Goal: Check status: Check status

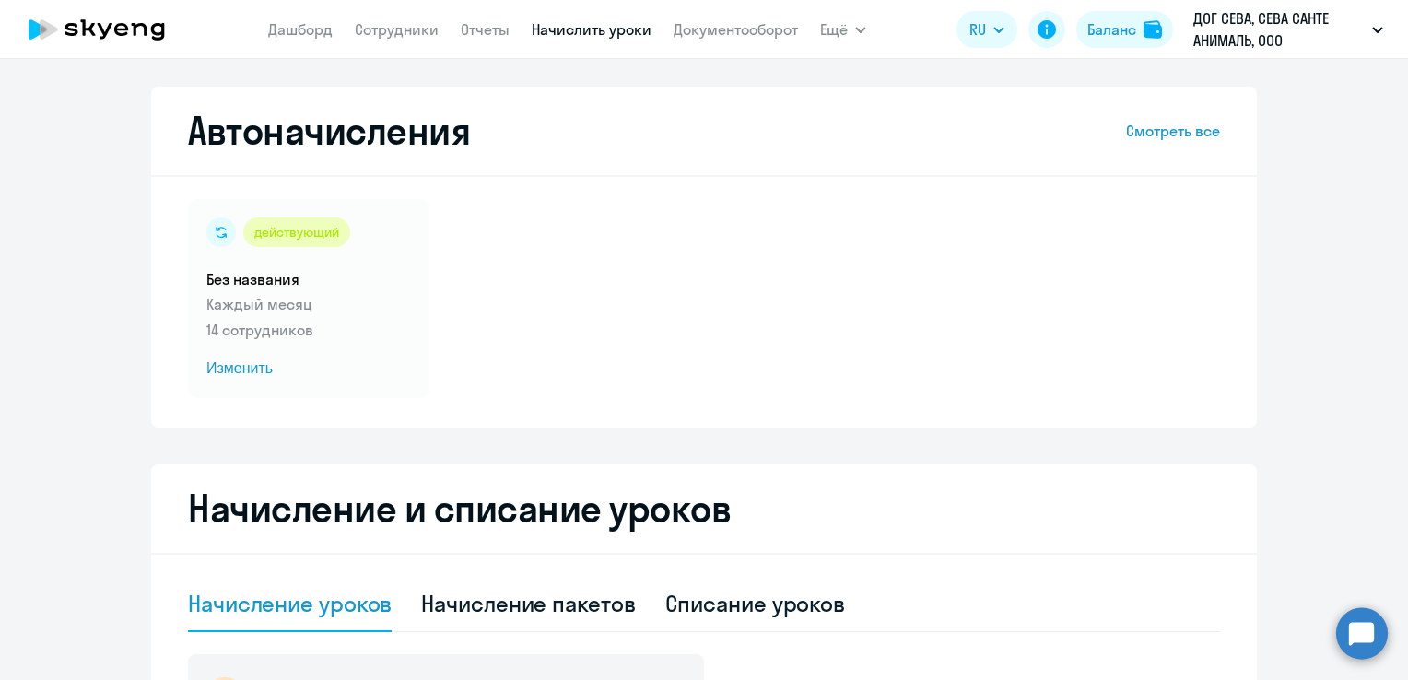
select select "10"
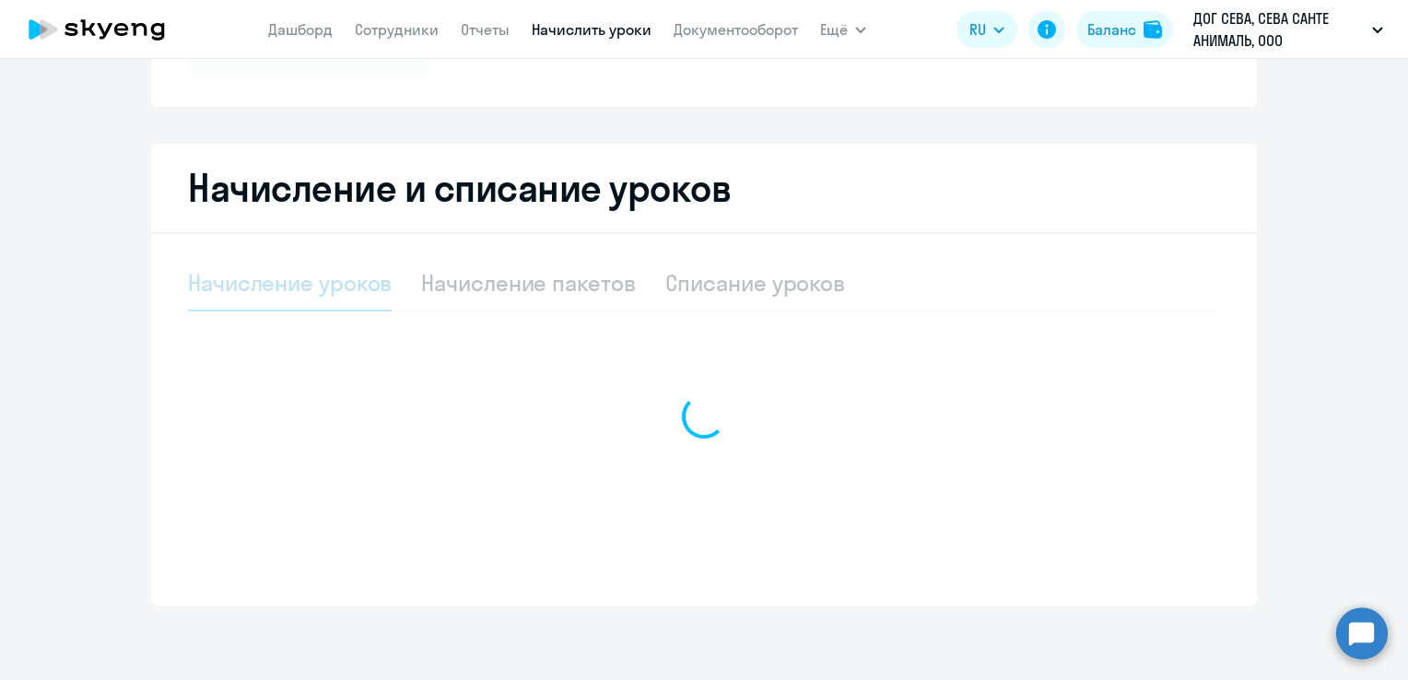
select select "10"
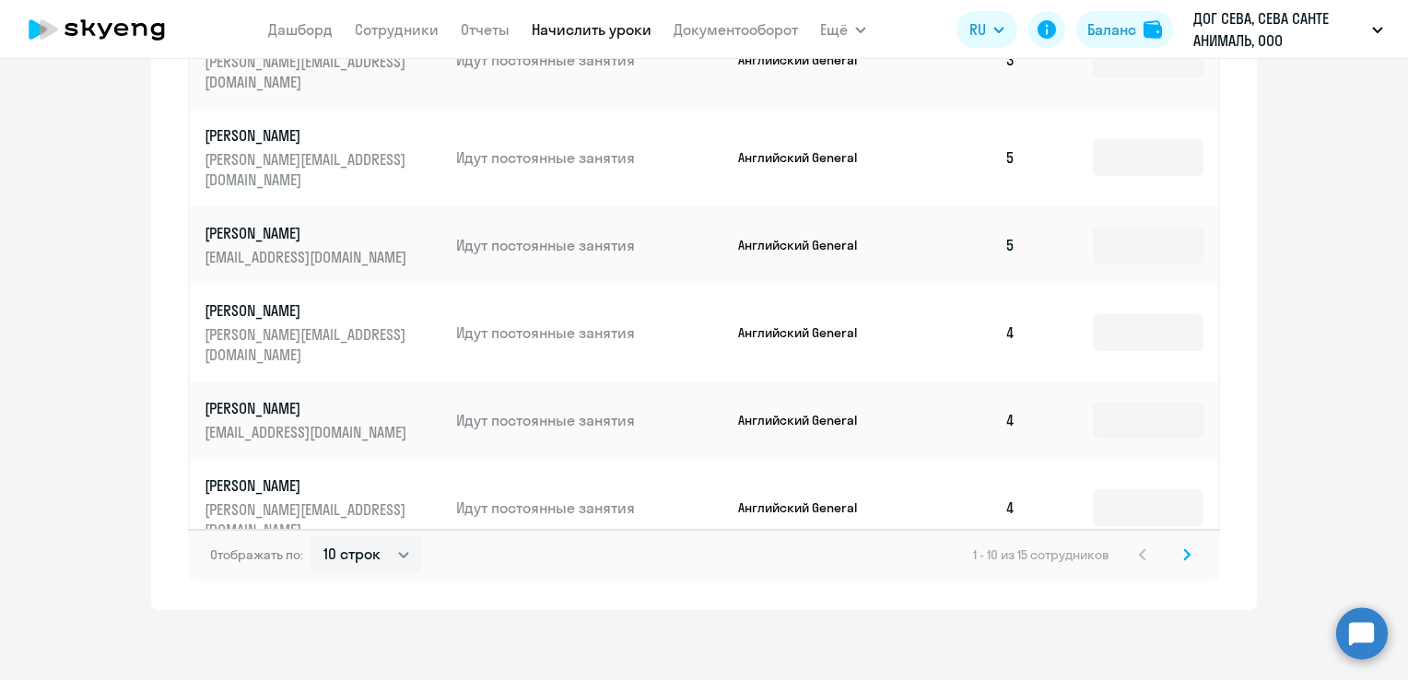
scroll to position [1150, 0]
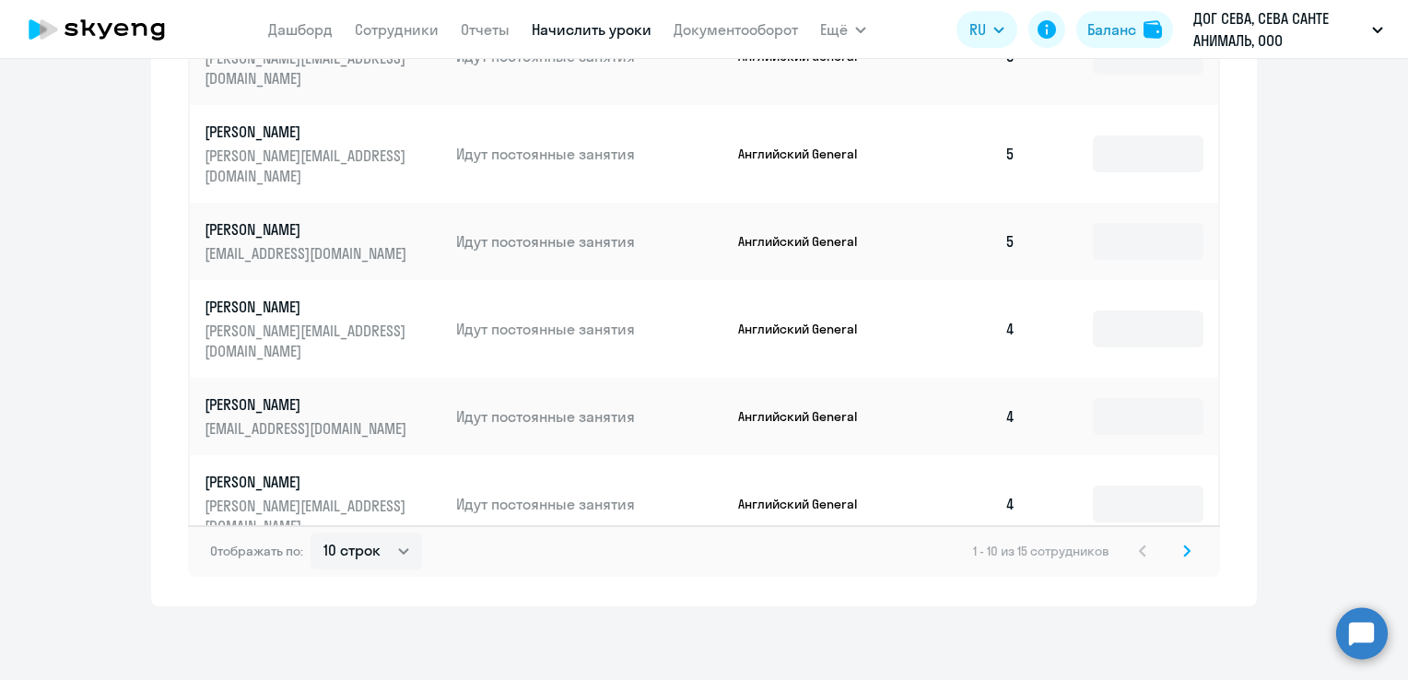
click at [1187, 558] on svg-icon at bounding box center [1187, 551] width 22 height 22
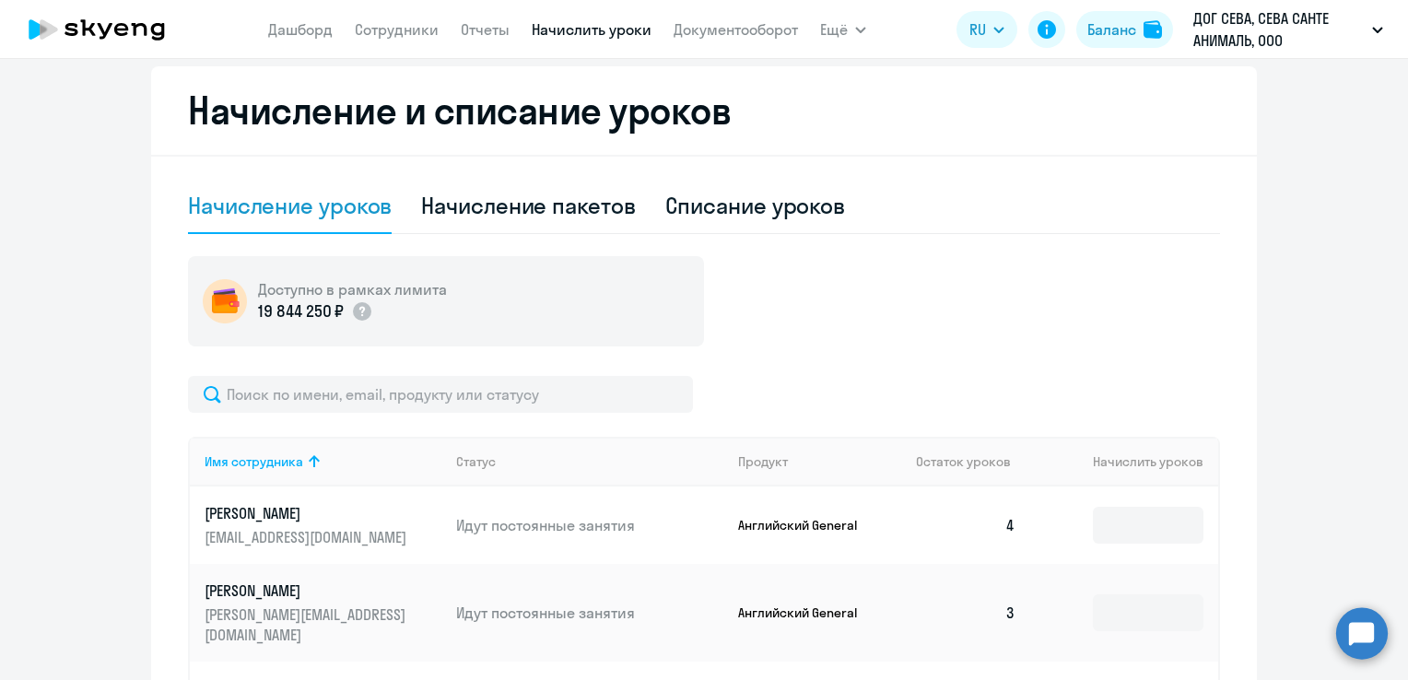
scroll to position [767, 0]
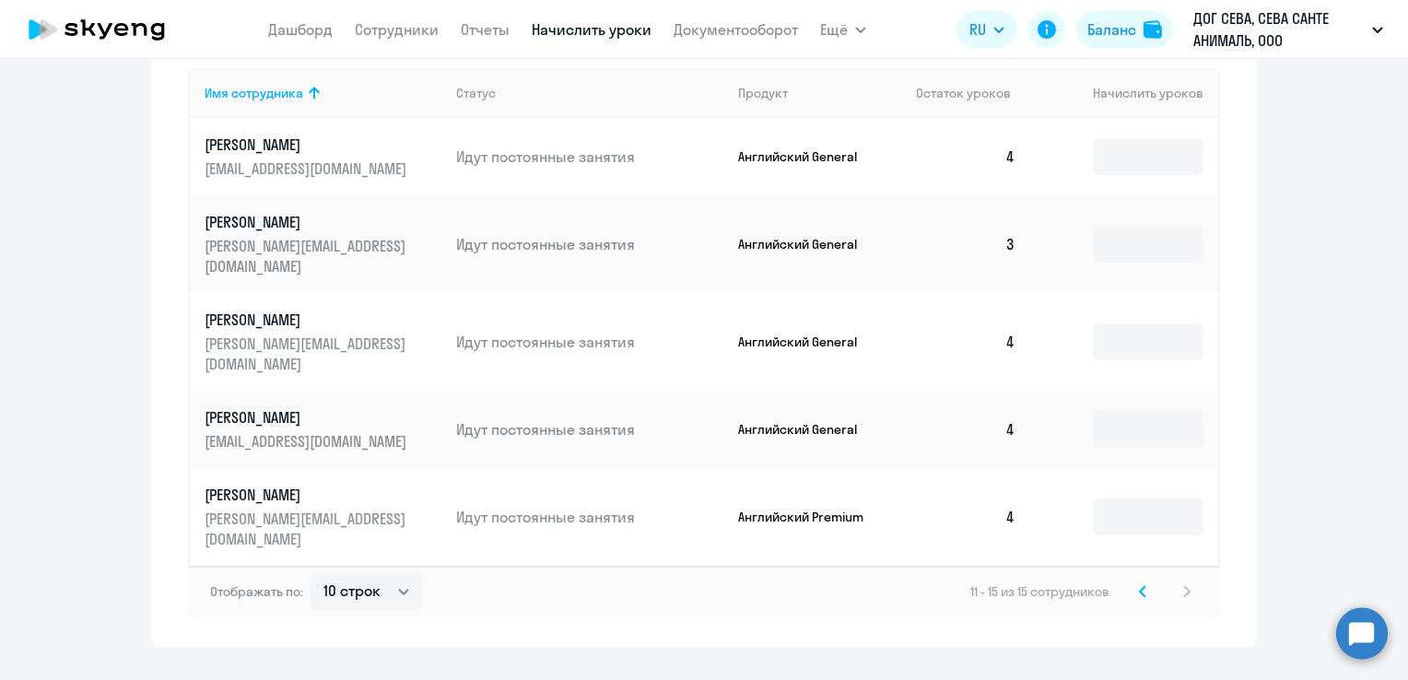
click at [1139, 585] on icon at bounding box center [1142, 591] width 7 height 13
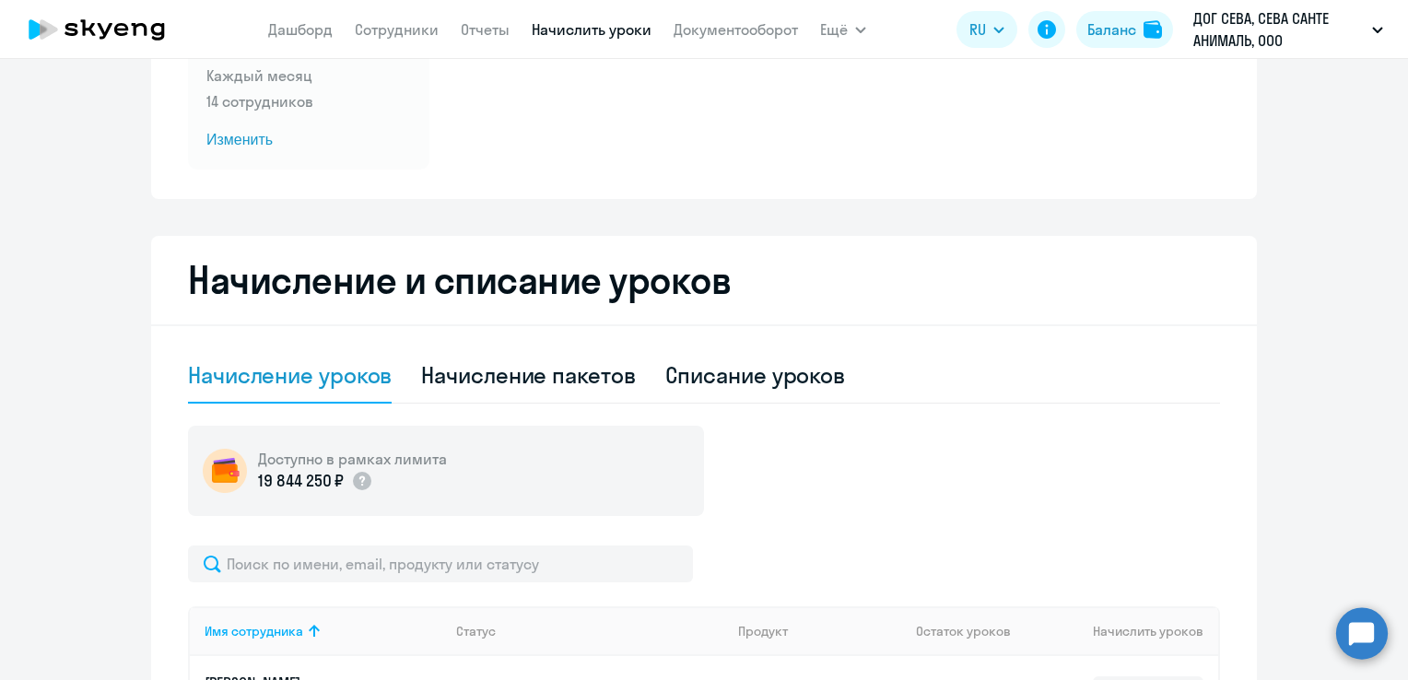
scroll to position [0, 0]
